Goal: Transaction & Acquisition: Book appointment/travel/reservation

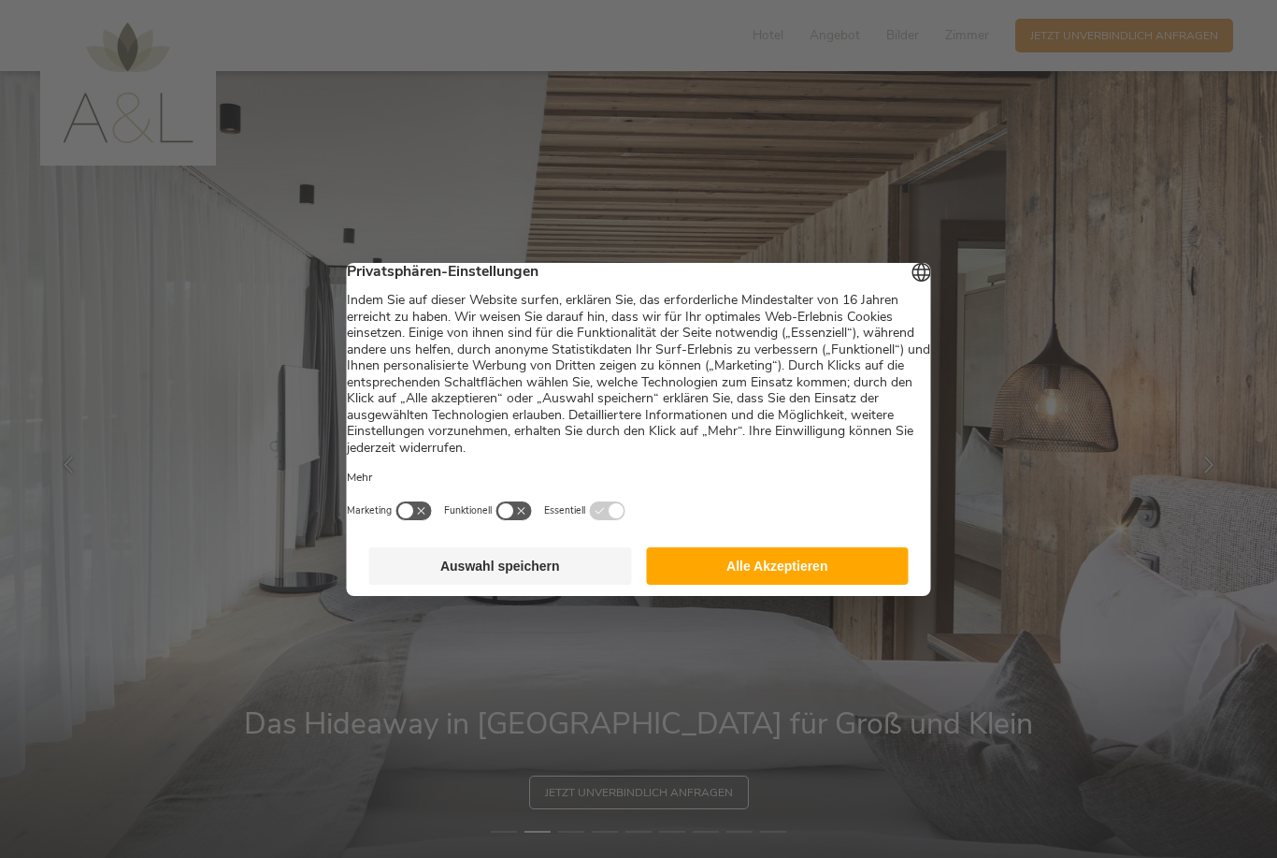
click at [534, 567] on button "Auswahl speichern" at bounding box center [500, 565] width 263 height 37
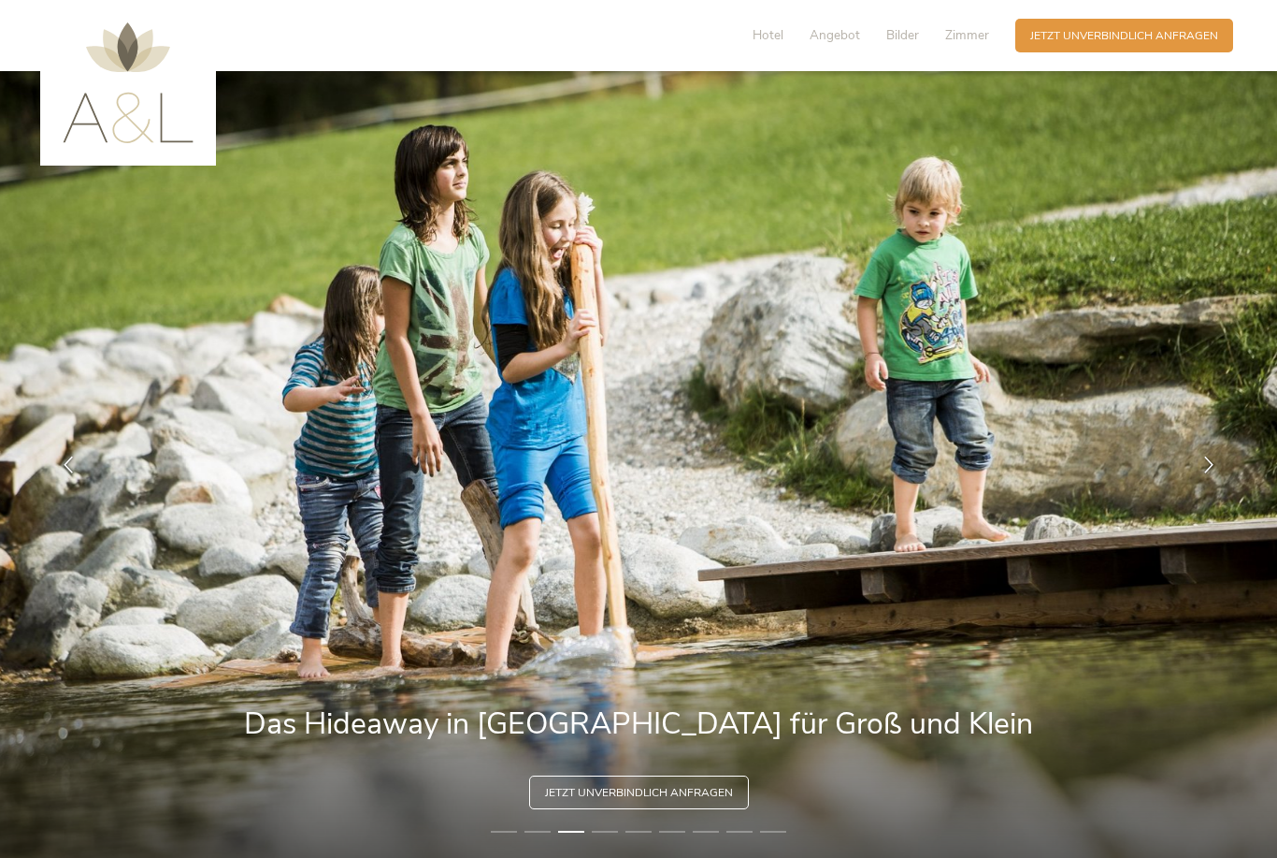
click at [960, 43] on span "Zimmer" at bounding box center [967, 35] width 44 height 18
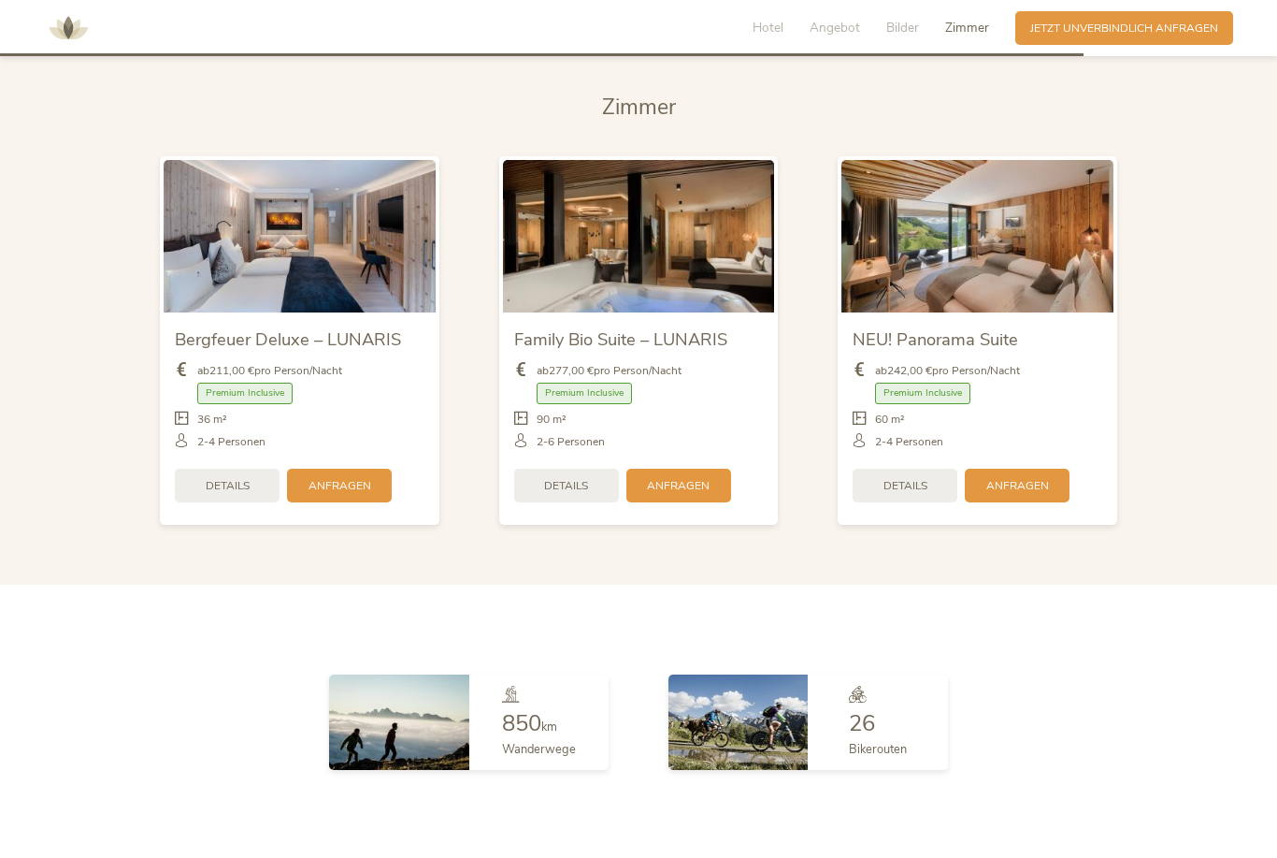
scroll to position [3849, 0]
click at [208, 495] on span "Details" at bounding box center [228, 487] width 44 height 16
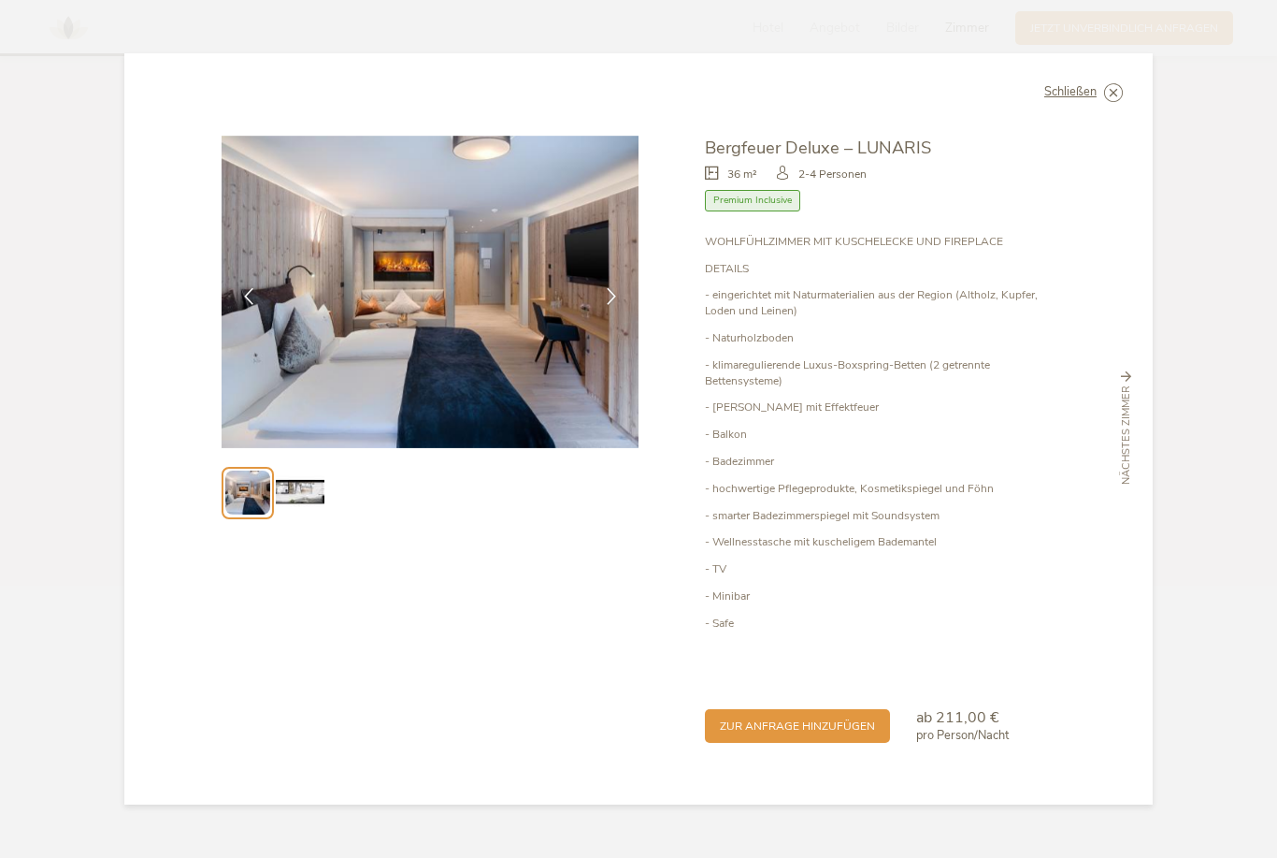
click at [296, 516] on img at bounding box center [300, 493] width 48 height 48
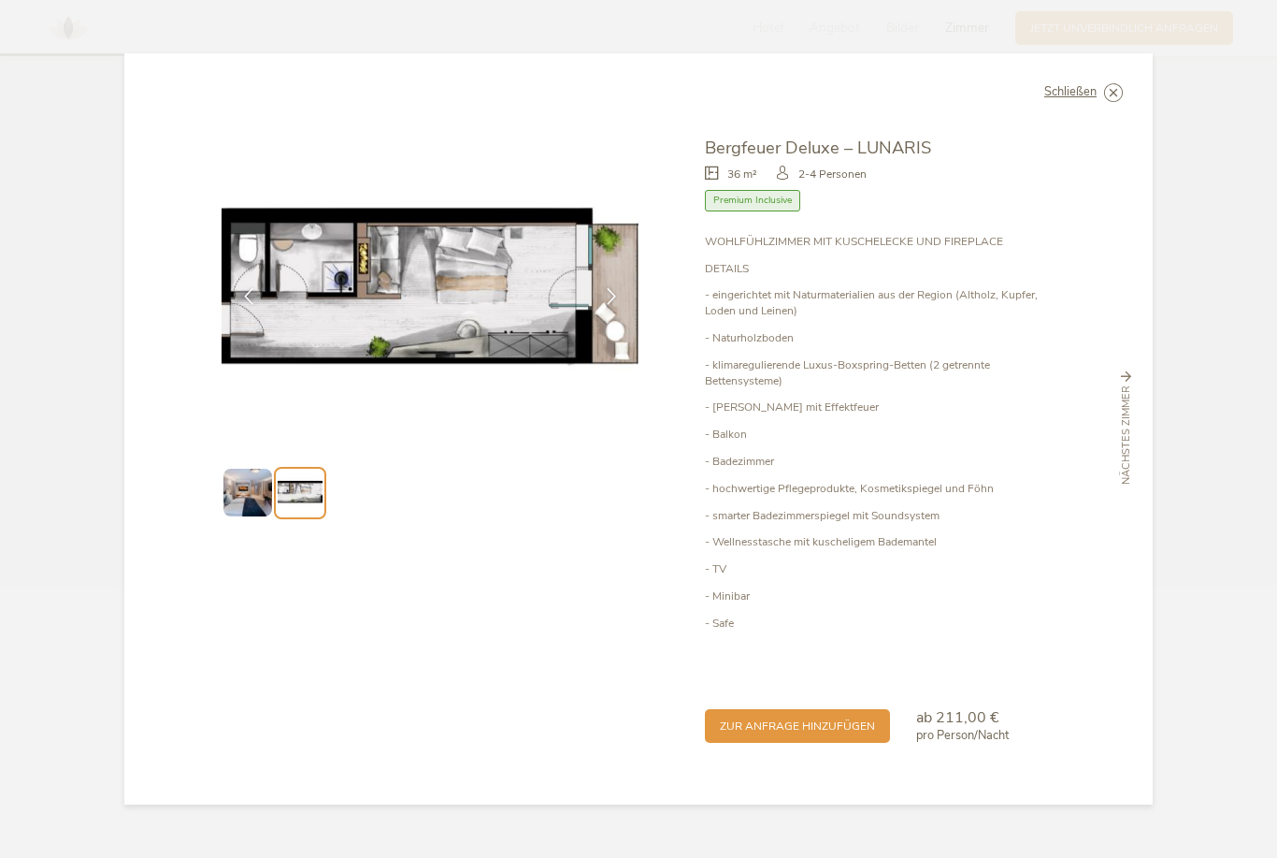
click at [243, 516] on img at bounding box center [248, 493] width 48 height 48
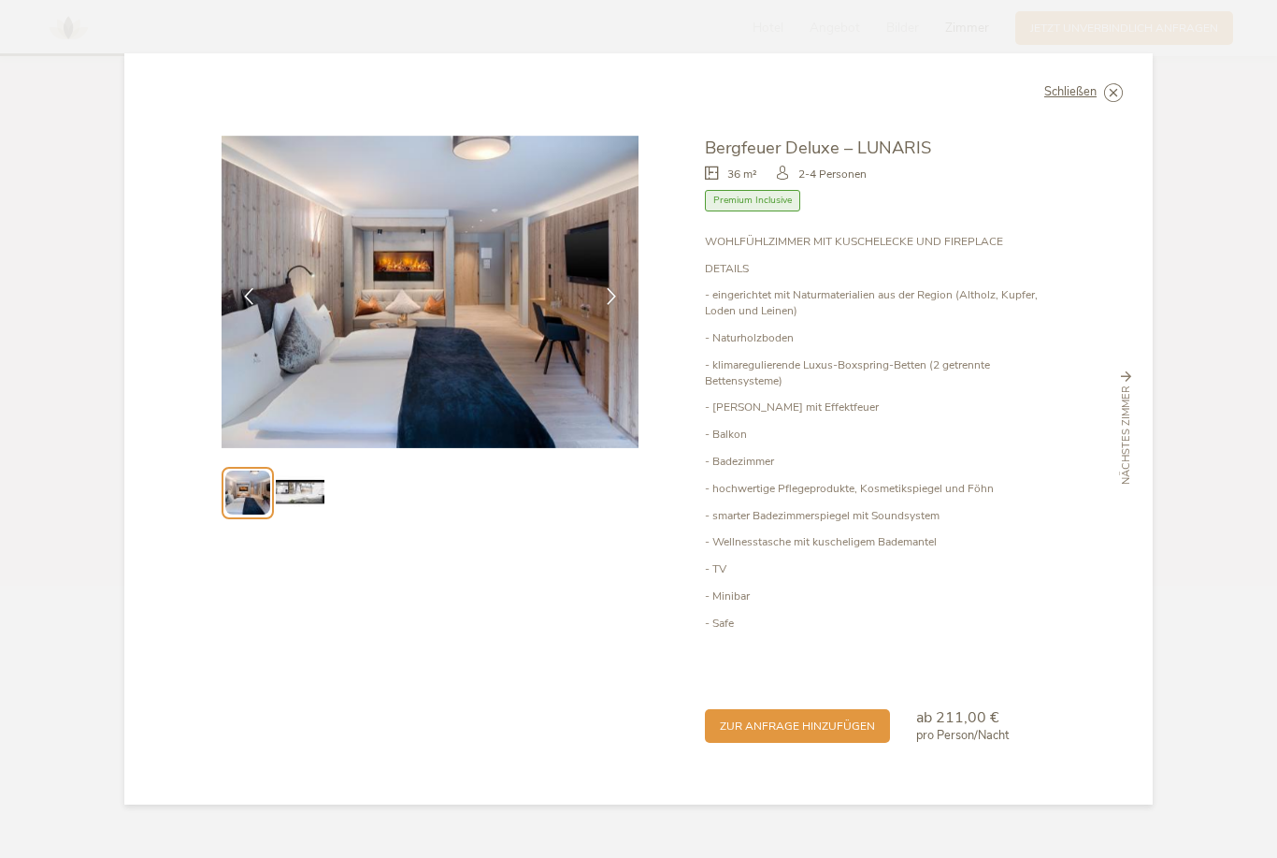
click at [0, 0] on icon at bounding box center [0, 0] width 0 height 0
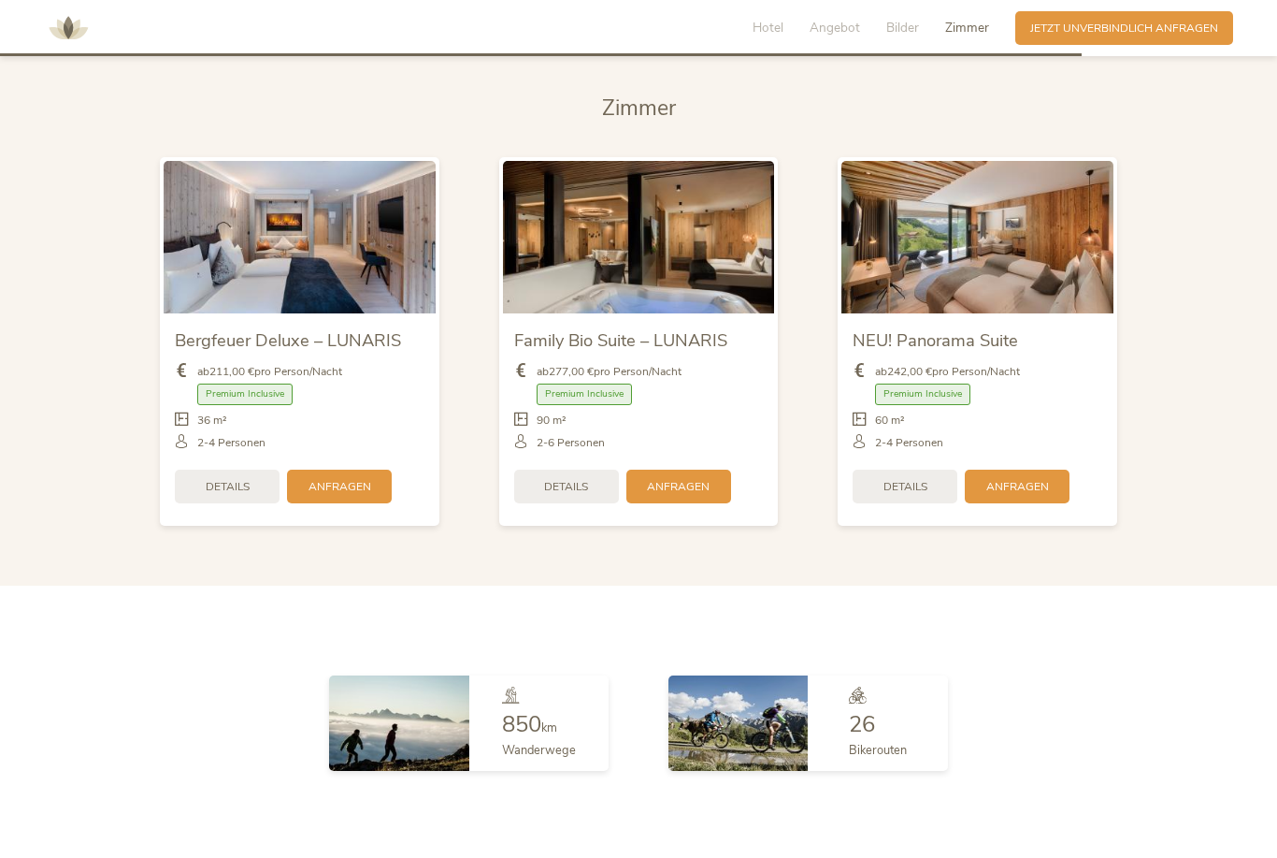
click at [917, 495] on span "Details" at bounding box center [906, 487] width 44 height 16
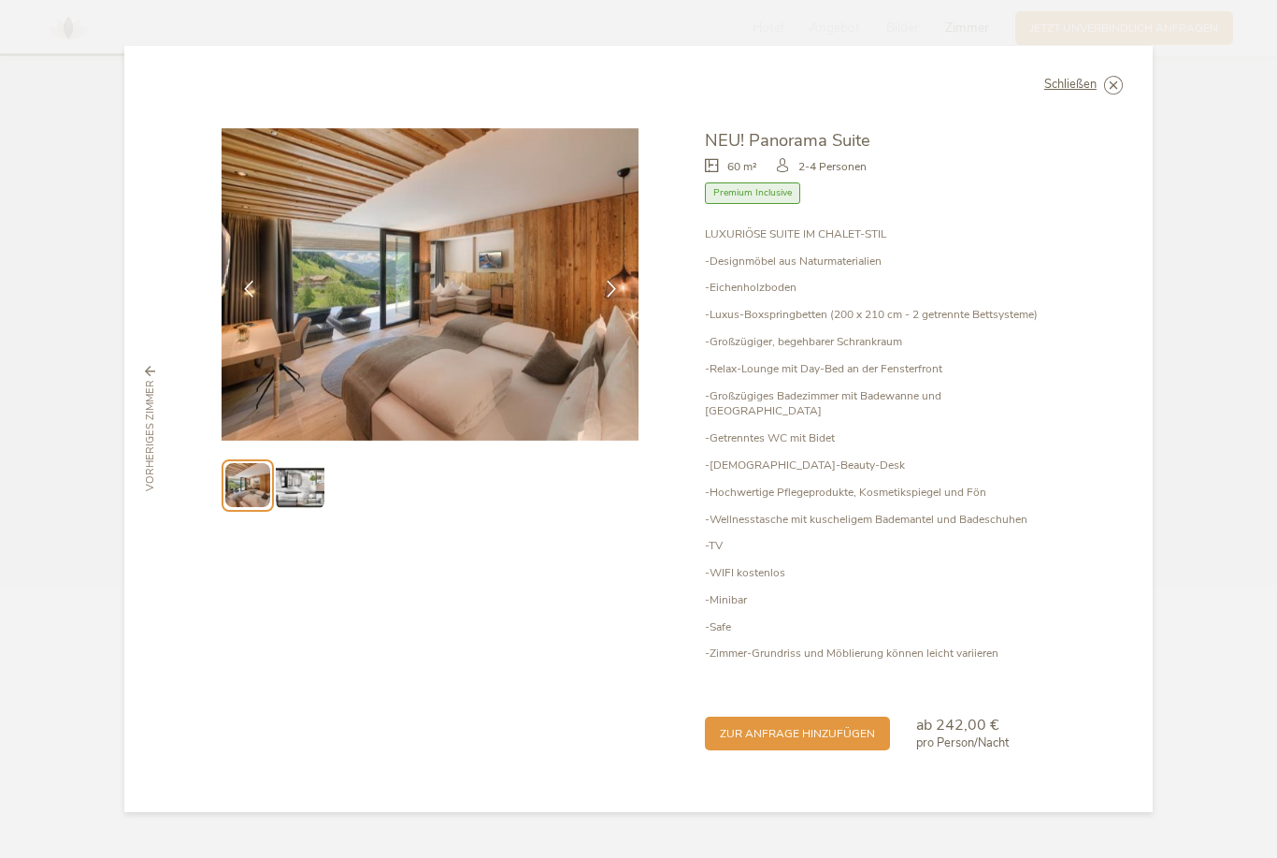
click at [310, 509] on img at bounding box center [300, 485] width 48 height 48
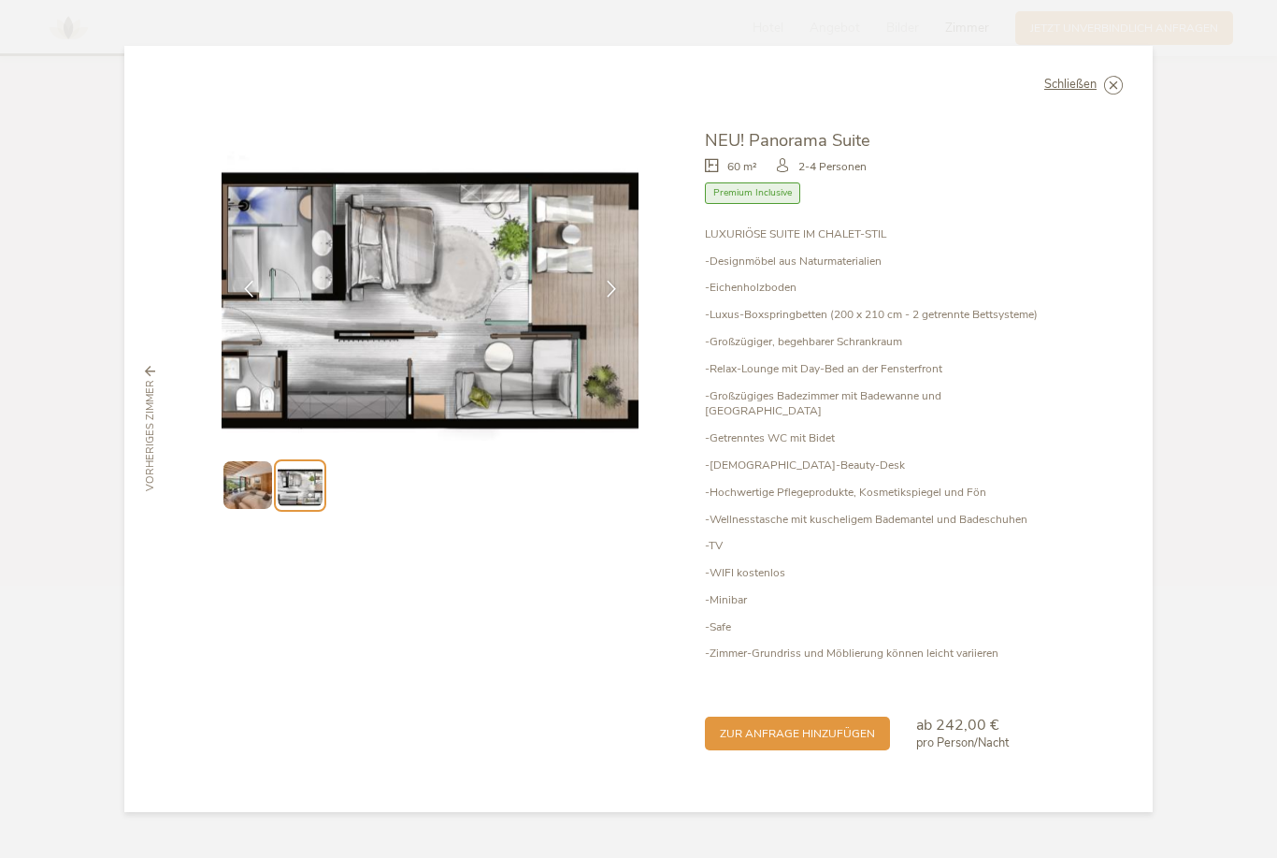
click at [1092, 91] on span "Schließen" at bounding box center [1071, 85] width 52 height 12
